Goal: Task Accomplishment & Management: Manage account settings

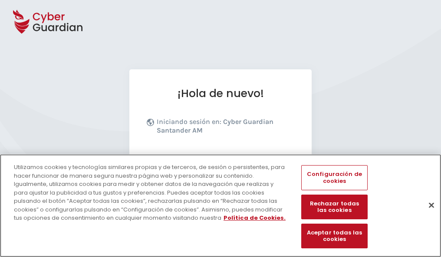
scroll to position [106, 0]
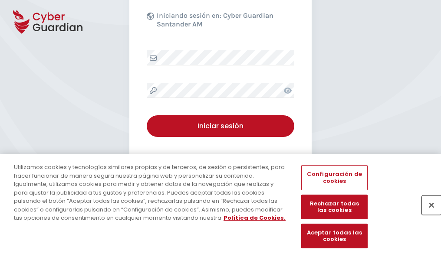
click at [427, 214] on button "Cerrar" at bounding box center [431, 205] width 19 height 19
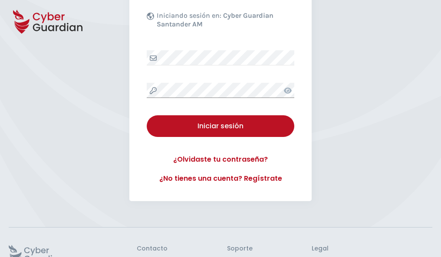
scroll to position [169, 0]
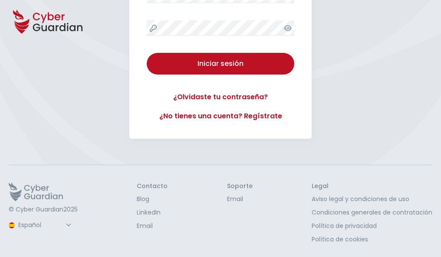
click at [147, 53] on button "Iniciar sesión" at bounding box center [221, 64] width 148 height 22
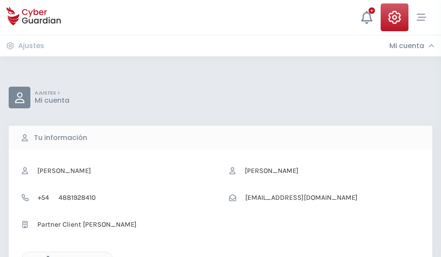
click at [46, 257] on icon "button" at bounding box center [45, 259] width 7 height 7
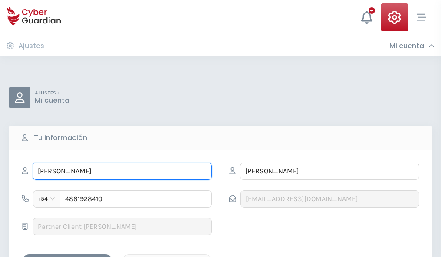
click at [122, 171] on input "ADORACIÓN" at bounding box center [122, 171] width 179 height 17
type input "A"
type input "Victorino"
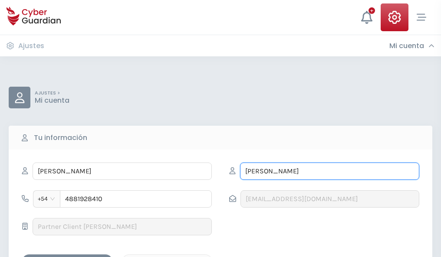
click at [330, 171] on input "LEON" at bounding box center [329, 171] width 179 height 17
type input "L"
type input "Cuesta"
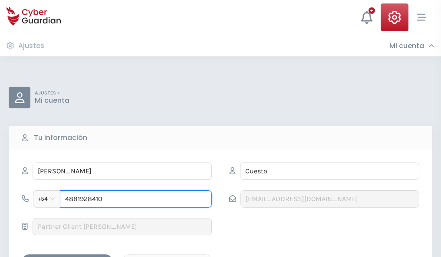
click at [136, 199] on input "4881928410" at bounding box center [136, 199] width 152 height 17
type input "4"
type input "4824875369"
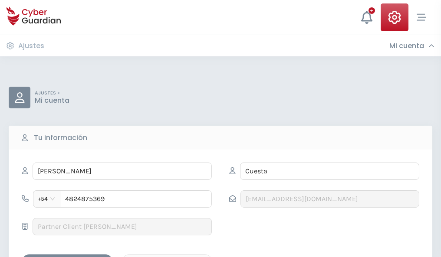
click at [67, 257] on div "Guardar cambios" at bounding box center [67, 262] width 78 height 11
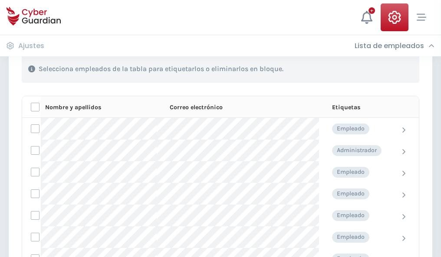
scroll to position [372, 0]
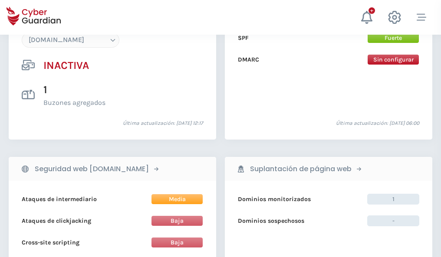
scroll to position [817, 0]
